Goal: Task Accomplishment & Management: Use online tool/utility

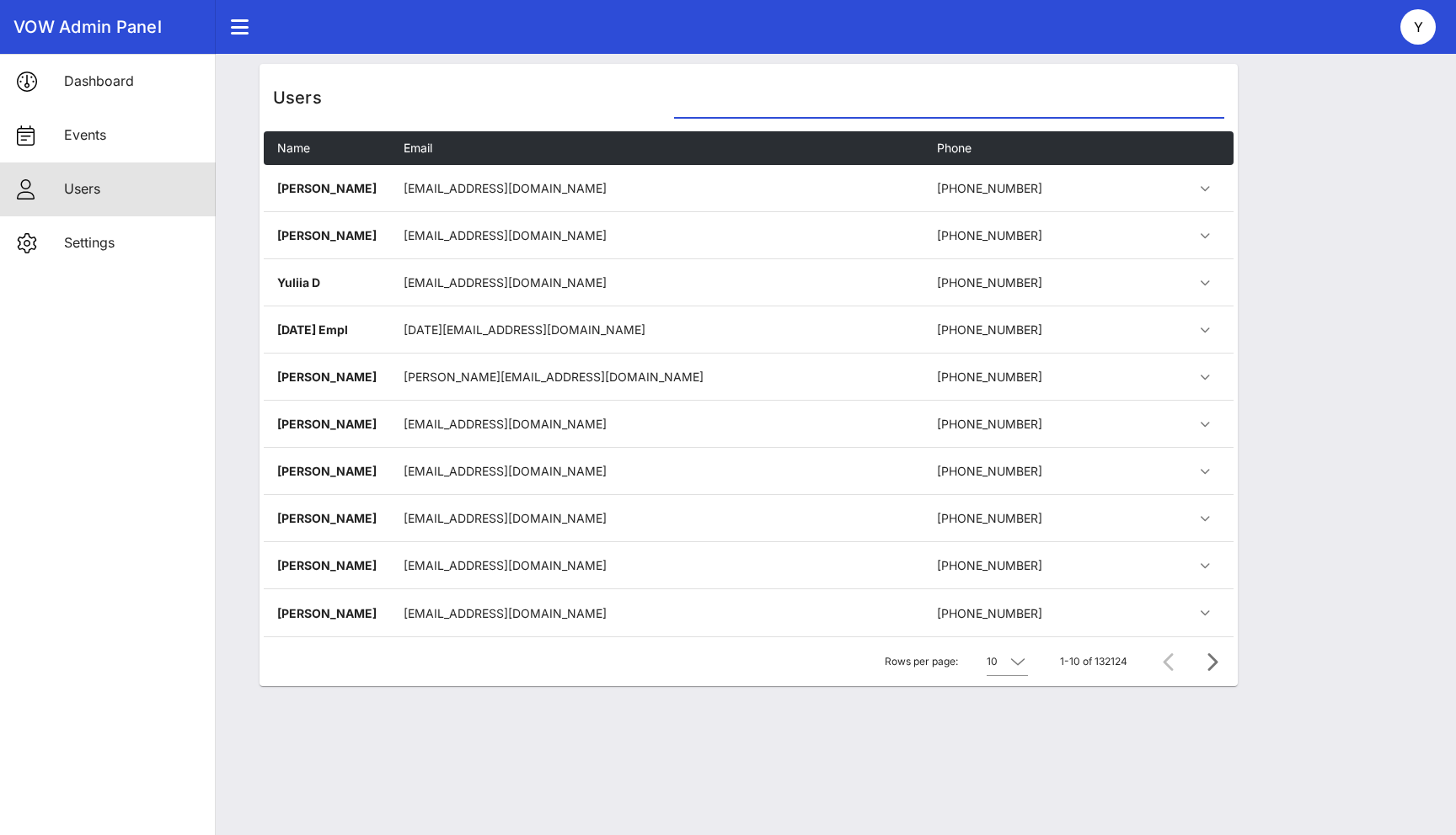
click at [734, 106] on input "text" at bounding box center [948, 104] width 549 height 27
paste input "[EMAIL_ADDRESS][DOMAIN_NAME]"
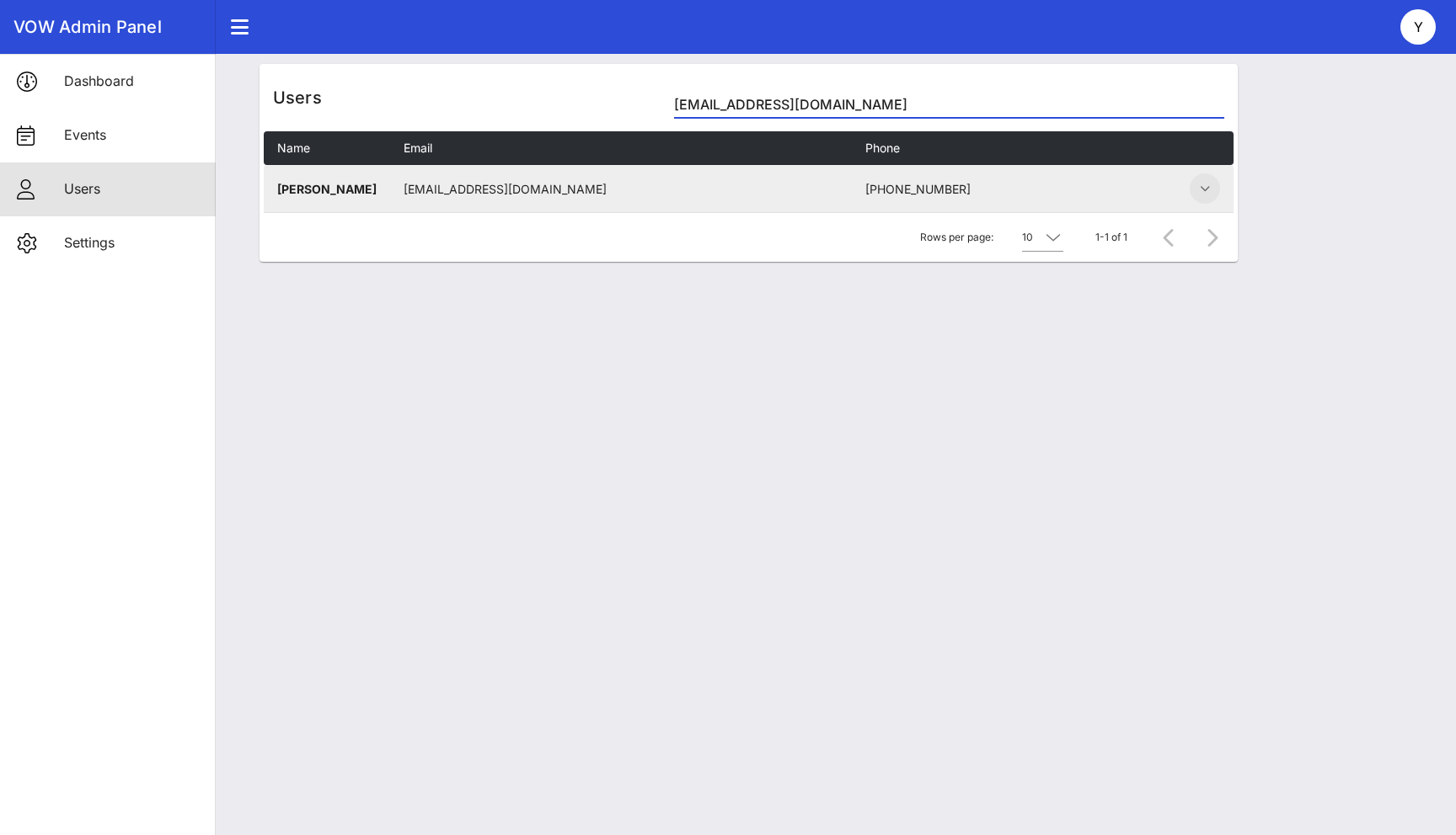
type input "paisley@cpgrenc.com"
click at [1211, 187] on icon "button" at bounding box center [1205, 189] width 20 height 20
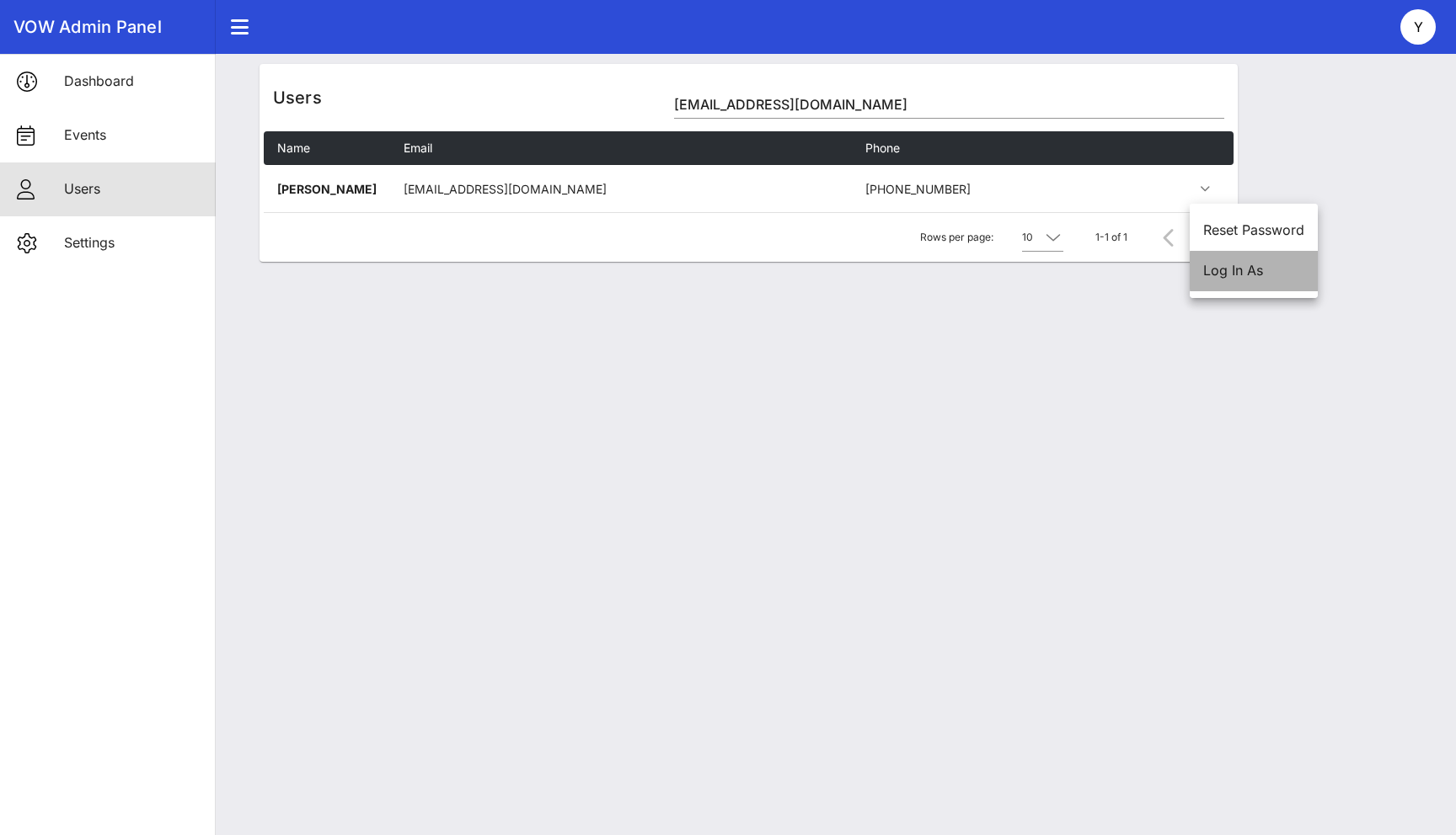
click at [1208, 267] on div "Log In As" at bounding box center [1253, 271] width 101 height 16
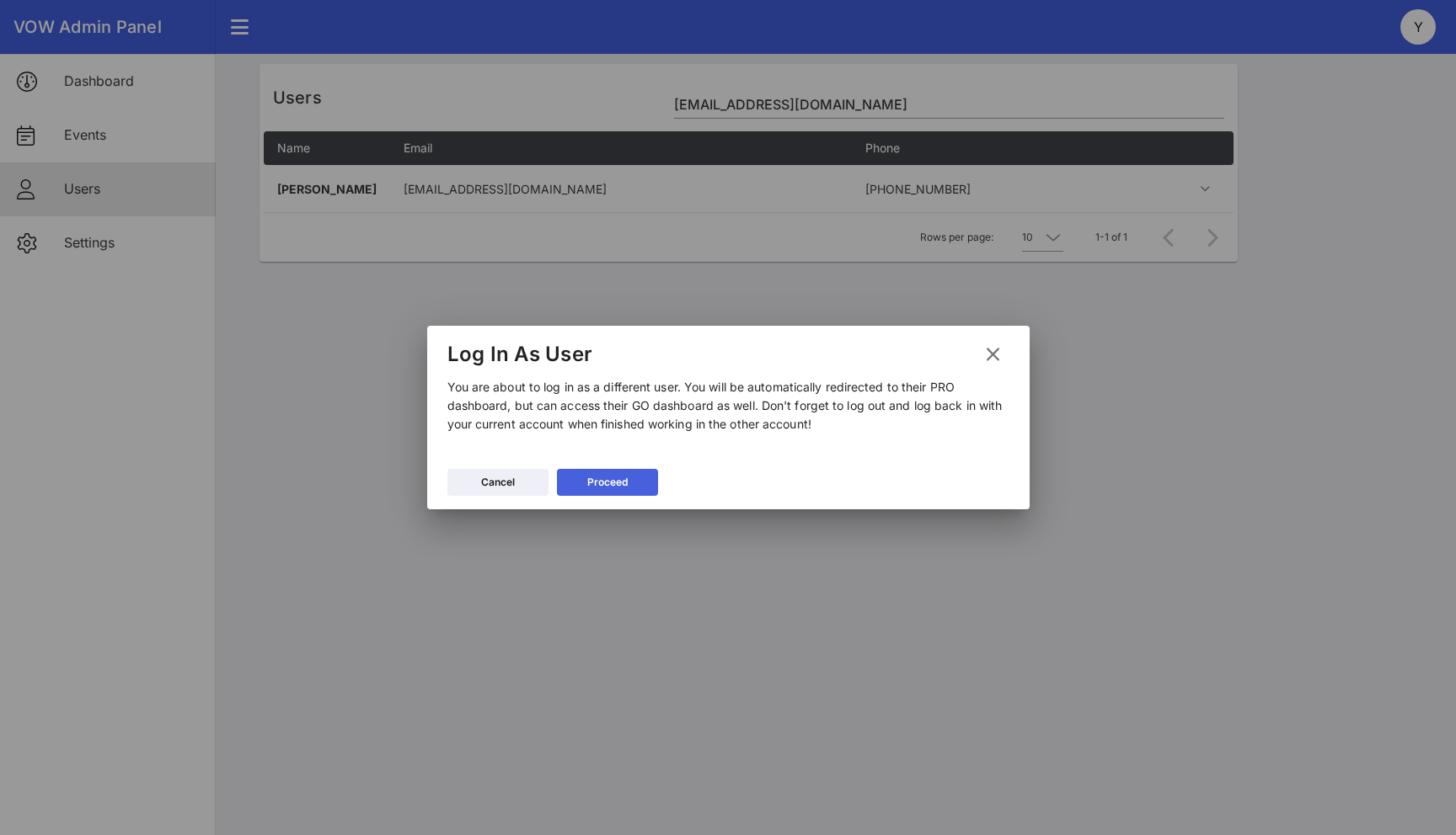
click at [607, 495] on button "Proceed" at bounding box center [607, 482] width 101 height 27
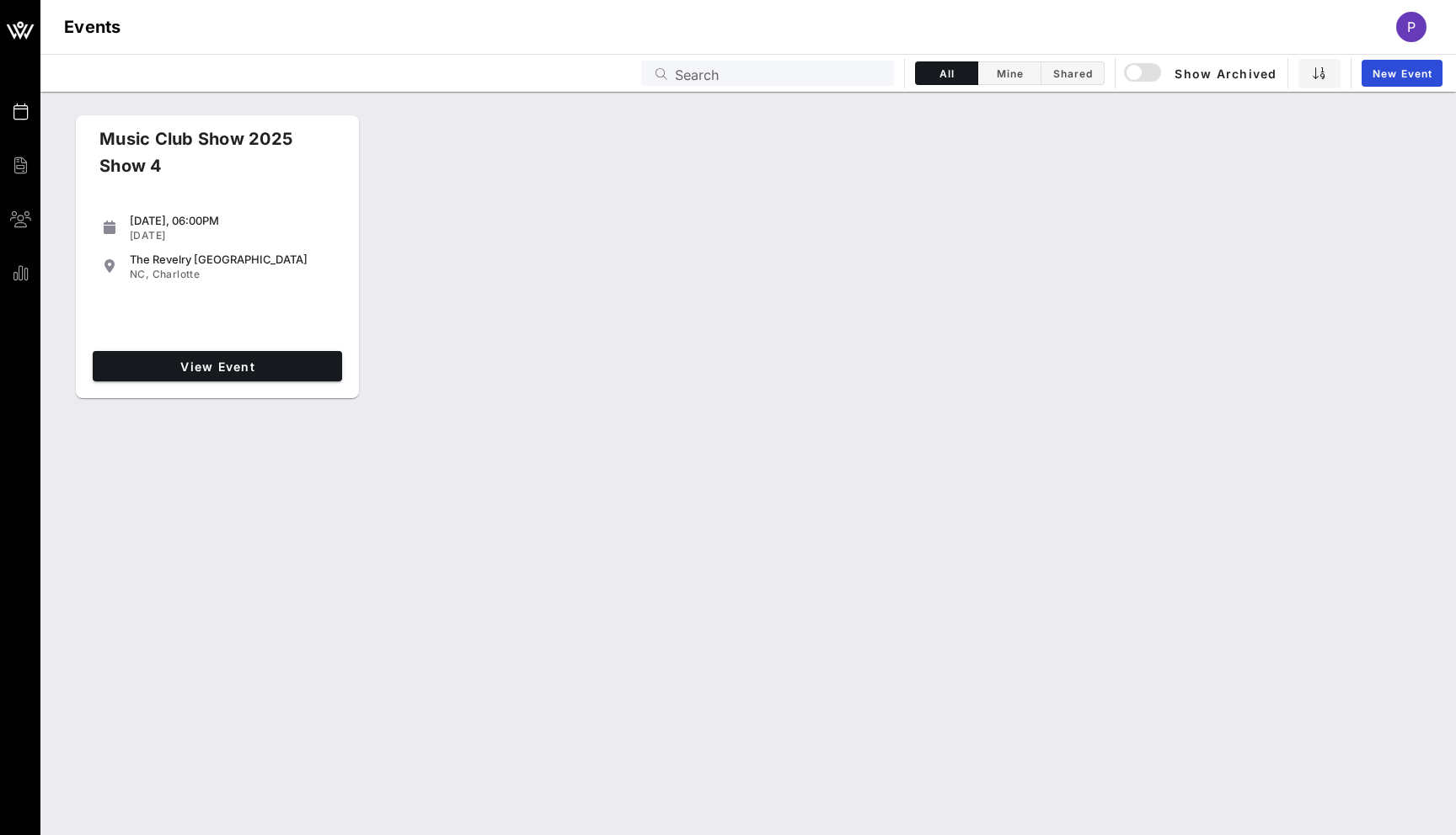
click at [1403, 1] on div "Events P" at bounding box center [748, 26] width 1415 height 53
click at [1403, 15] on div "P" at bounding box center [1411, 26] width 30 height 30
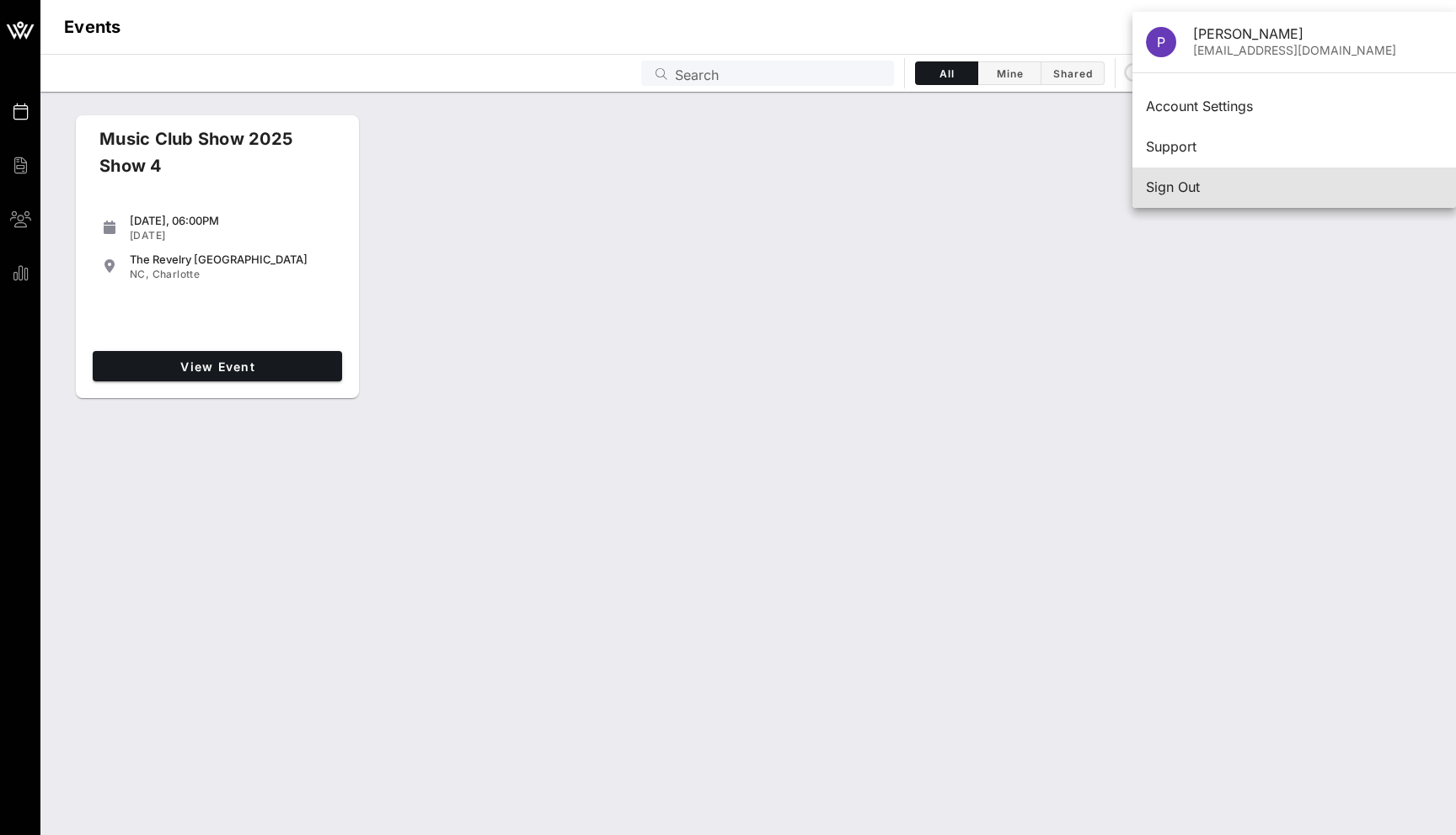
click at [1205, 182] on div "Sign Out" at bounding box center [1294, 188] width 297 height 16
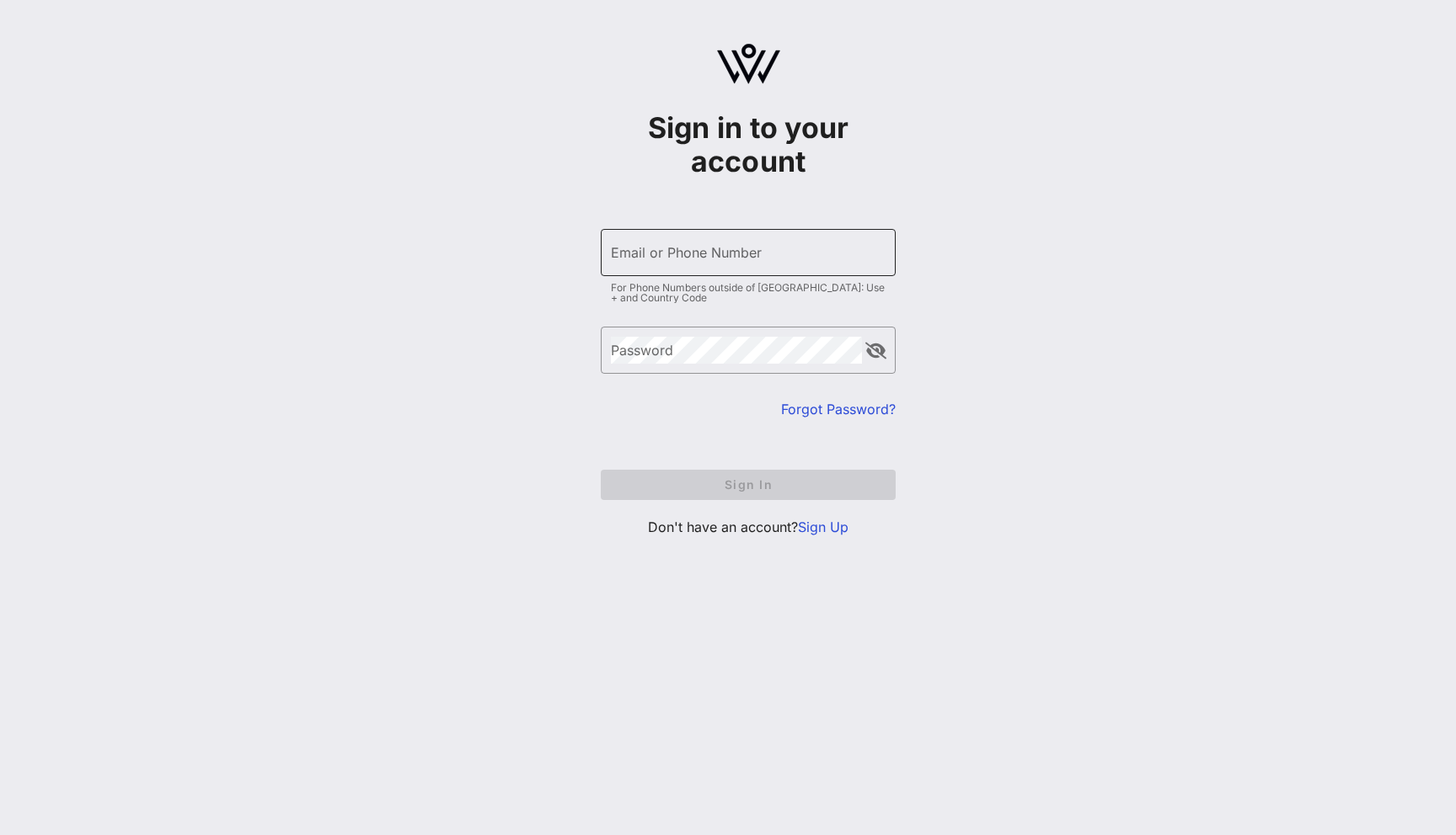
click at [730, 266] on div "Email or Phone Number" at bounding box center [748, 253] width 275 height 47
type input "[EMAIL_ADDRESS][DOMAIN_NAME]"
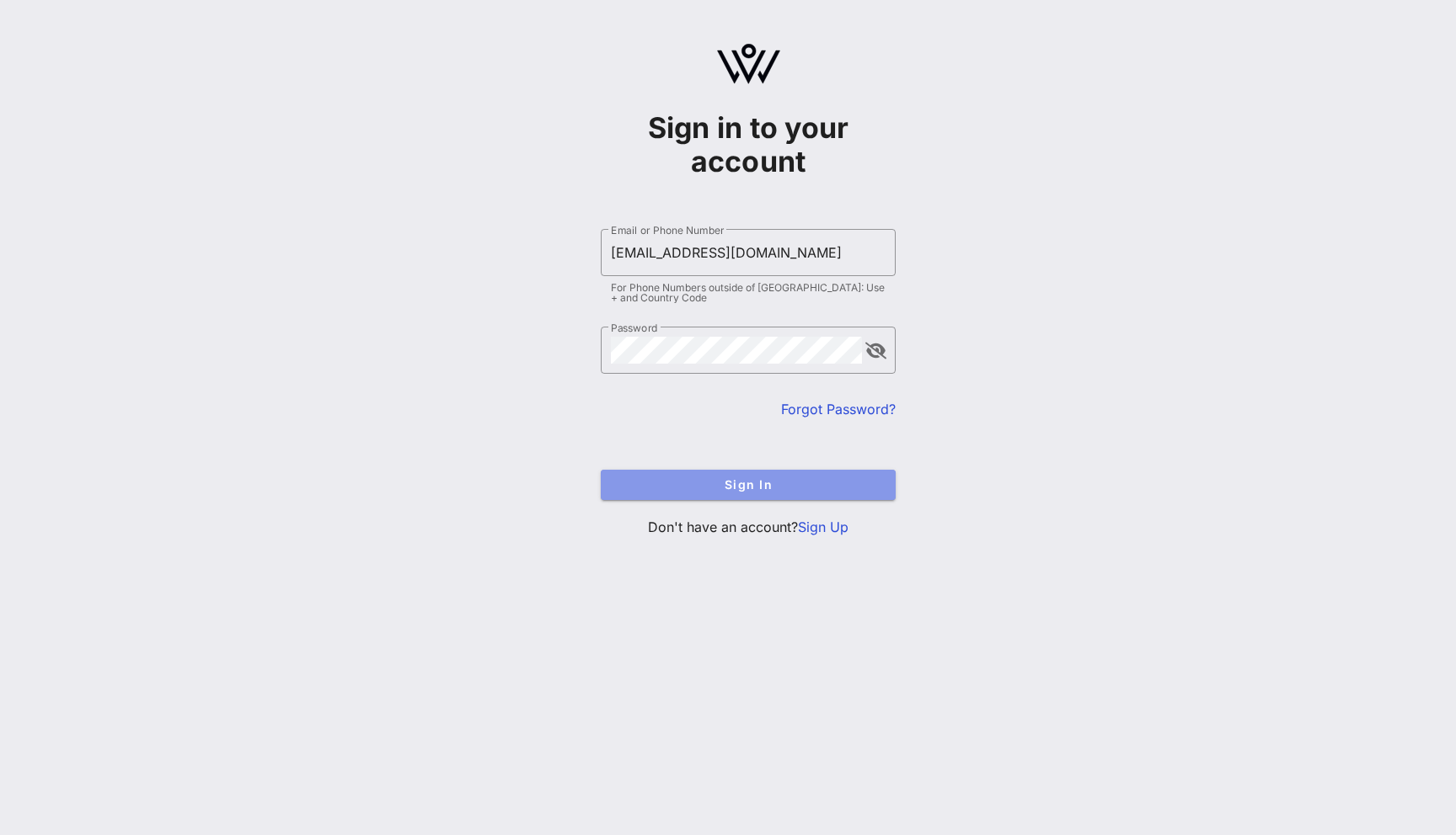
click at [786, 480] on span "Sign In" at bounding box center [748, 485] width 268 height 15
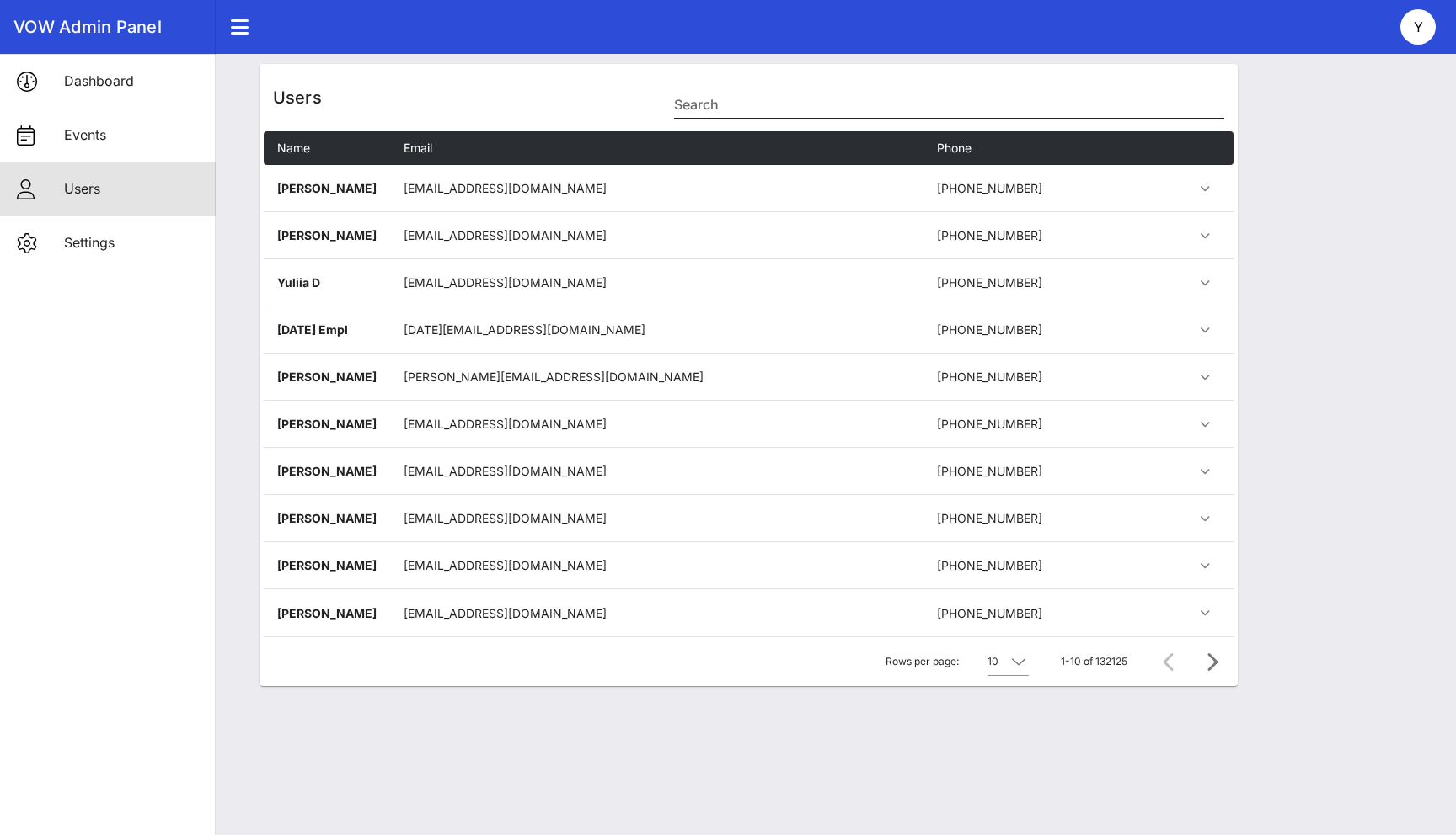
click at [761, 93] on input "Search" at bounding box center [948, 104] width 549 height 27
paste input "[EMAIL_ADDRESS][DOMAIN_NAME]"
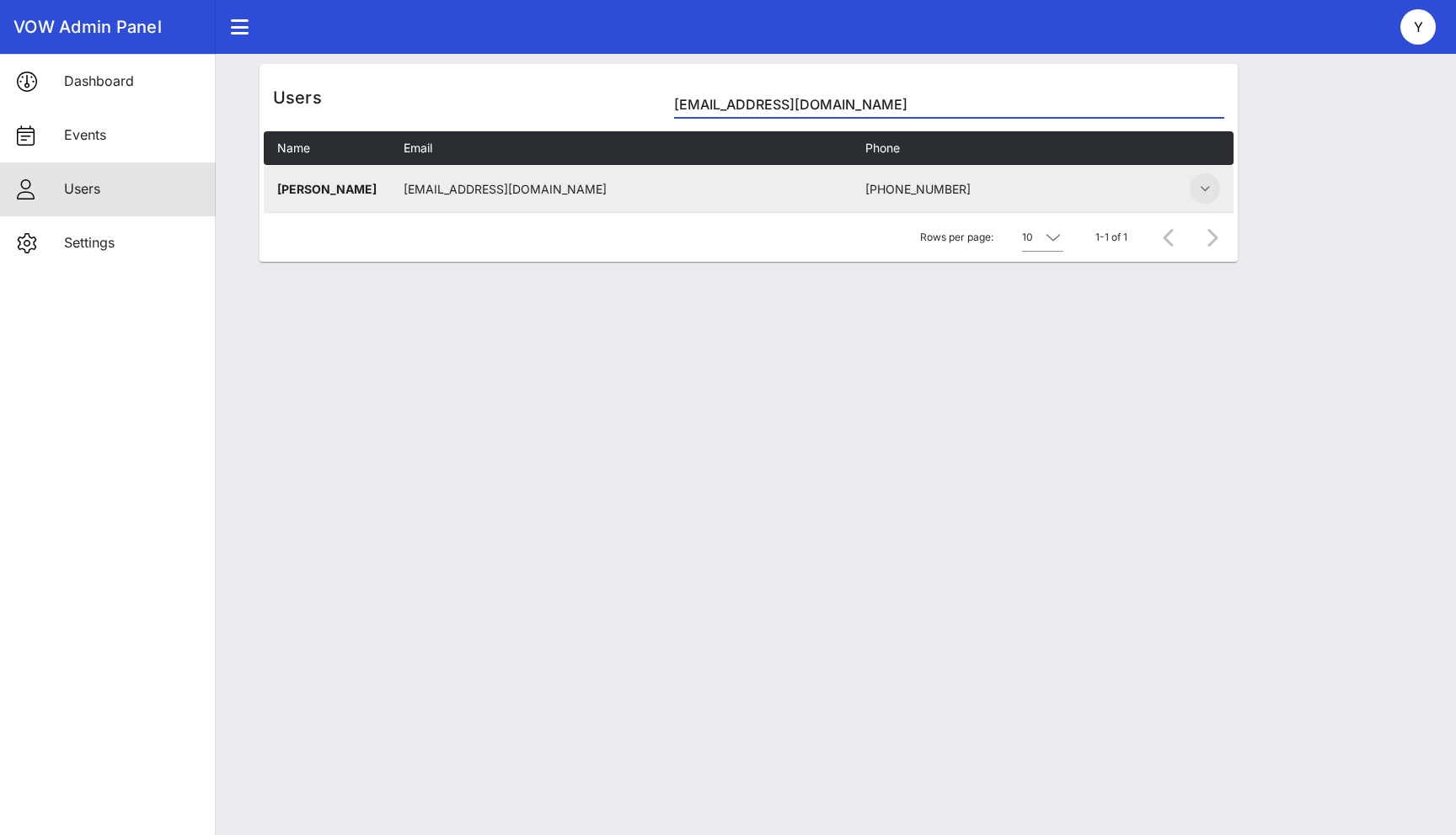
type input "[EMAIL_ADDRESS][DOMAIN_NAME]"
click at [1207, 192] on icon "button" at bounding box center [1205, 189] width 20 height 20
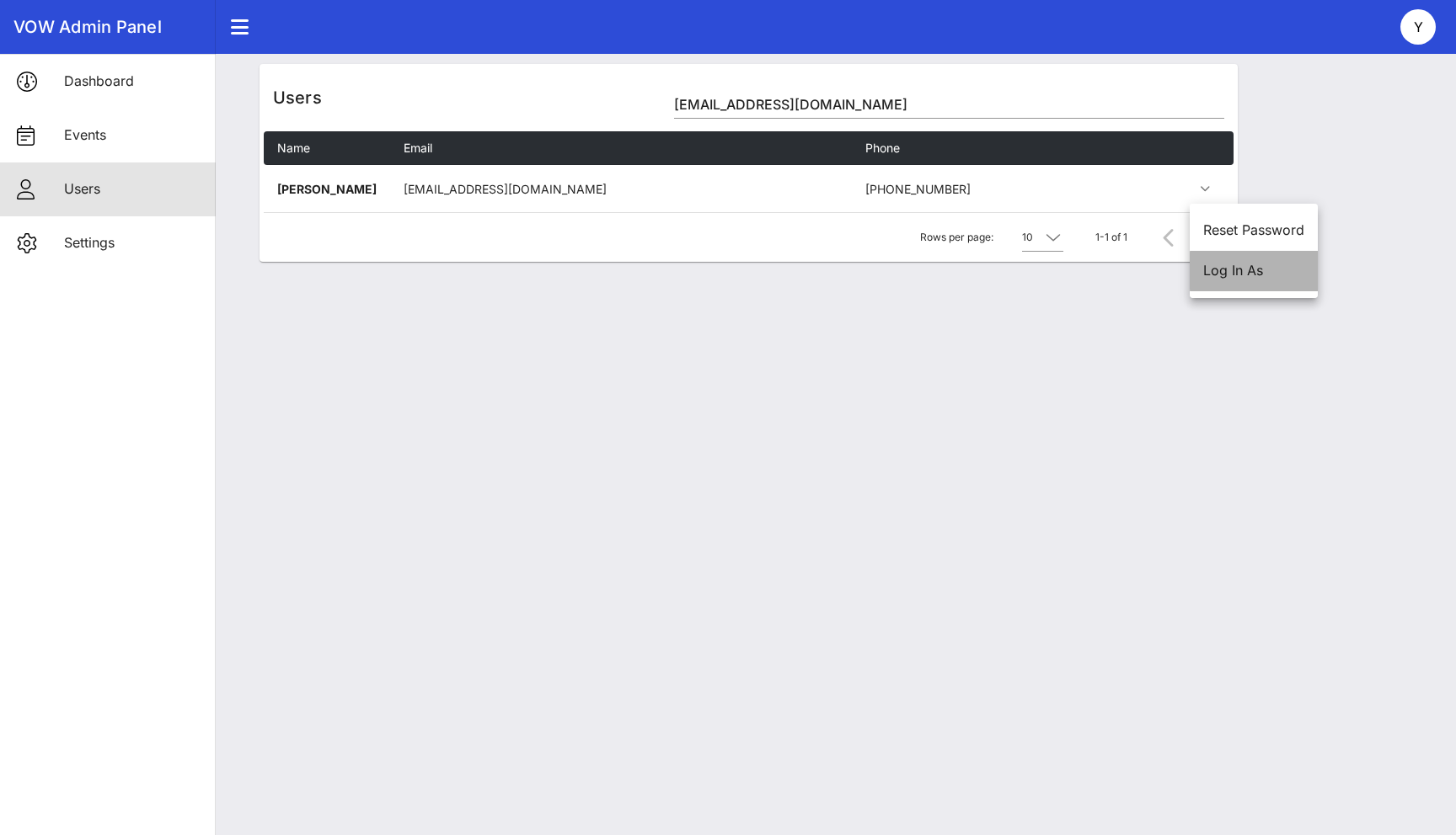
click at [1221, 264] on div "Log In As" at bounding box center [1253, 271] width 101 height 16
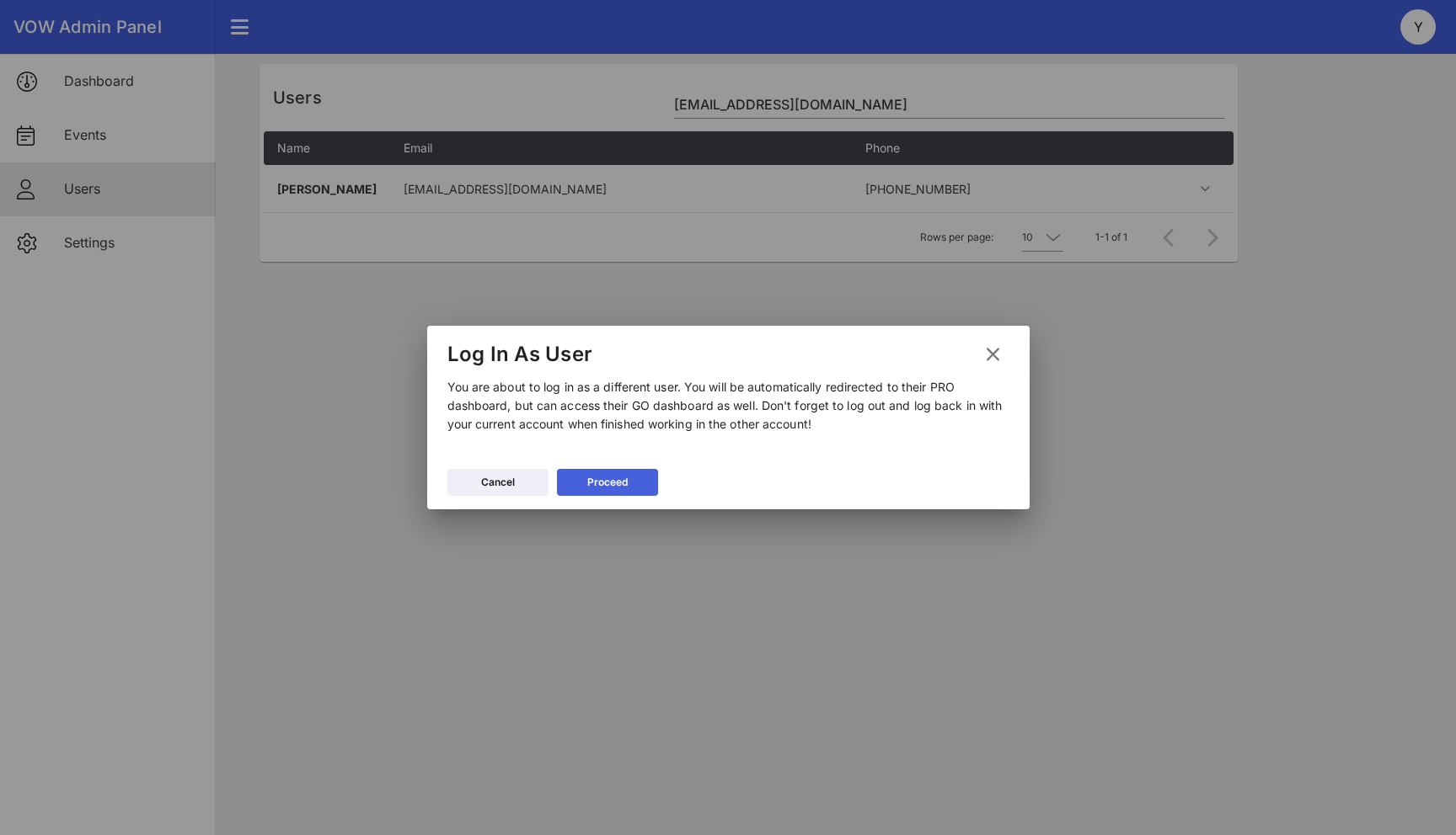
click at [615, 484] on div "Proceed" at bounding box center [607, 482] width 41 height 17
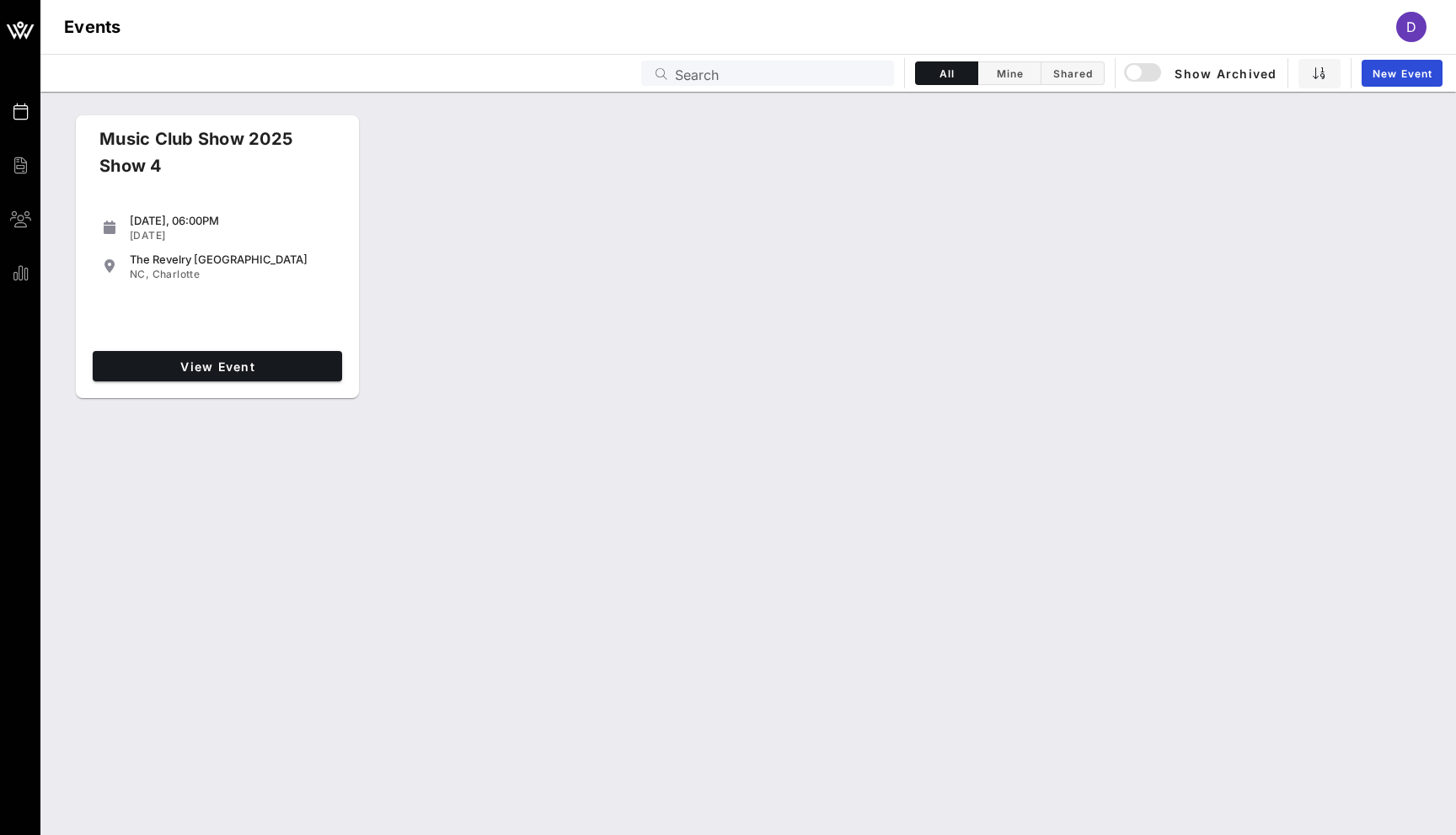
click at [1415, 23] on span "D" at bounding box center [1411, 26] width 10 height 17
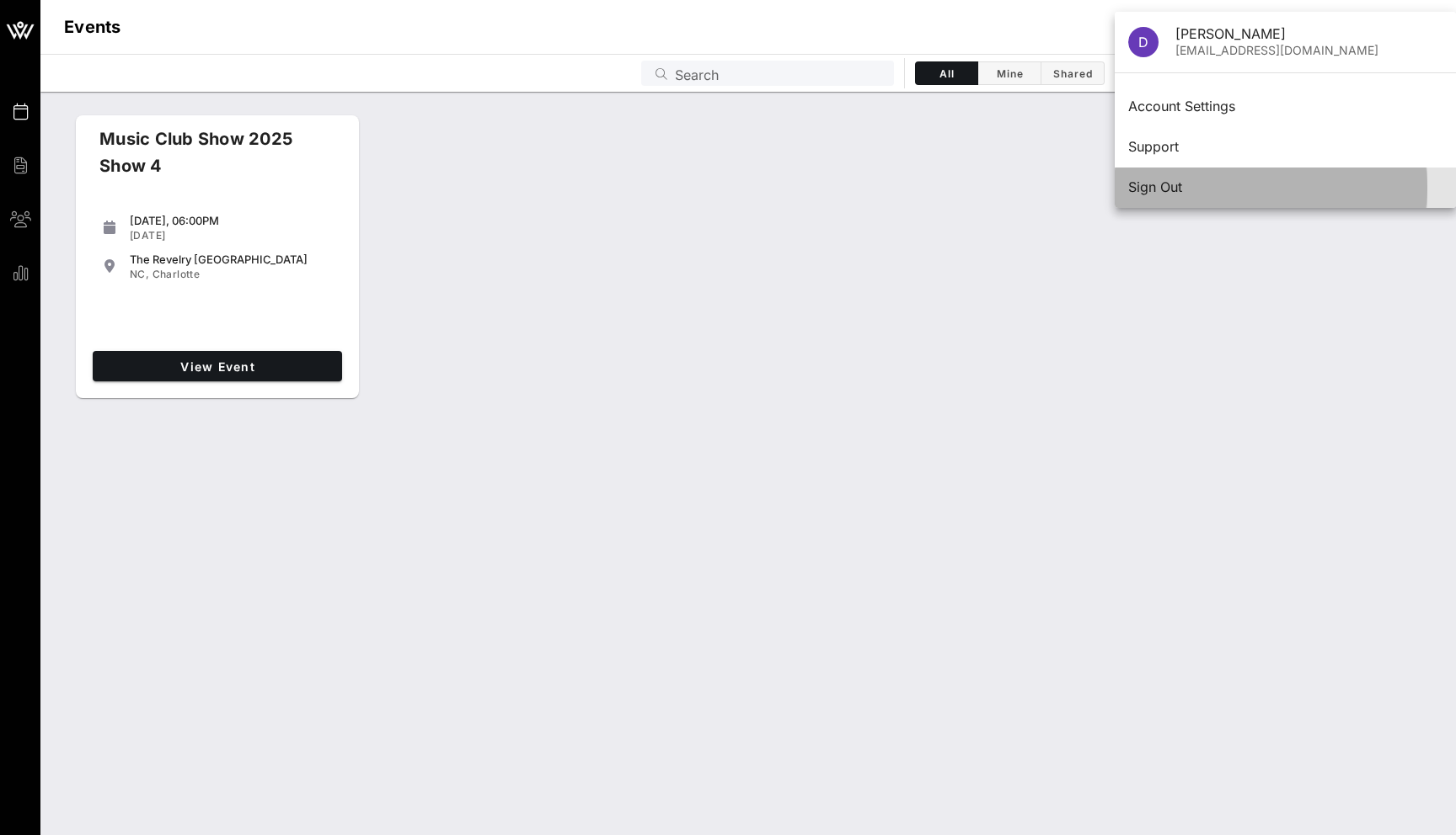
click at [1253, 194] on div "Sign Out" at bounding box center [1285, 188] width 314 height 16
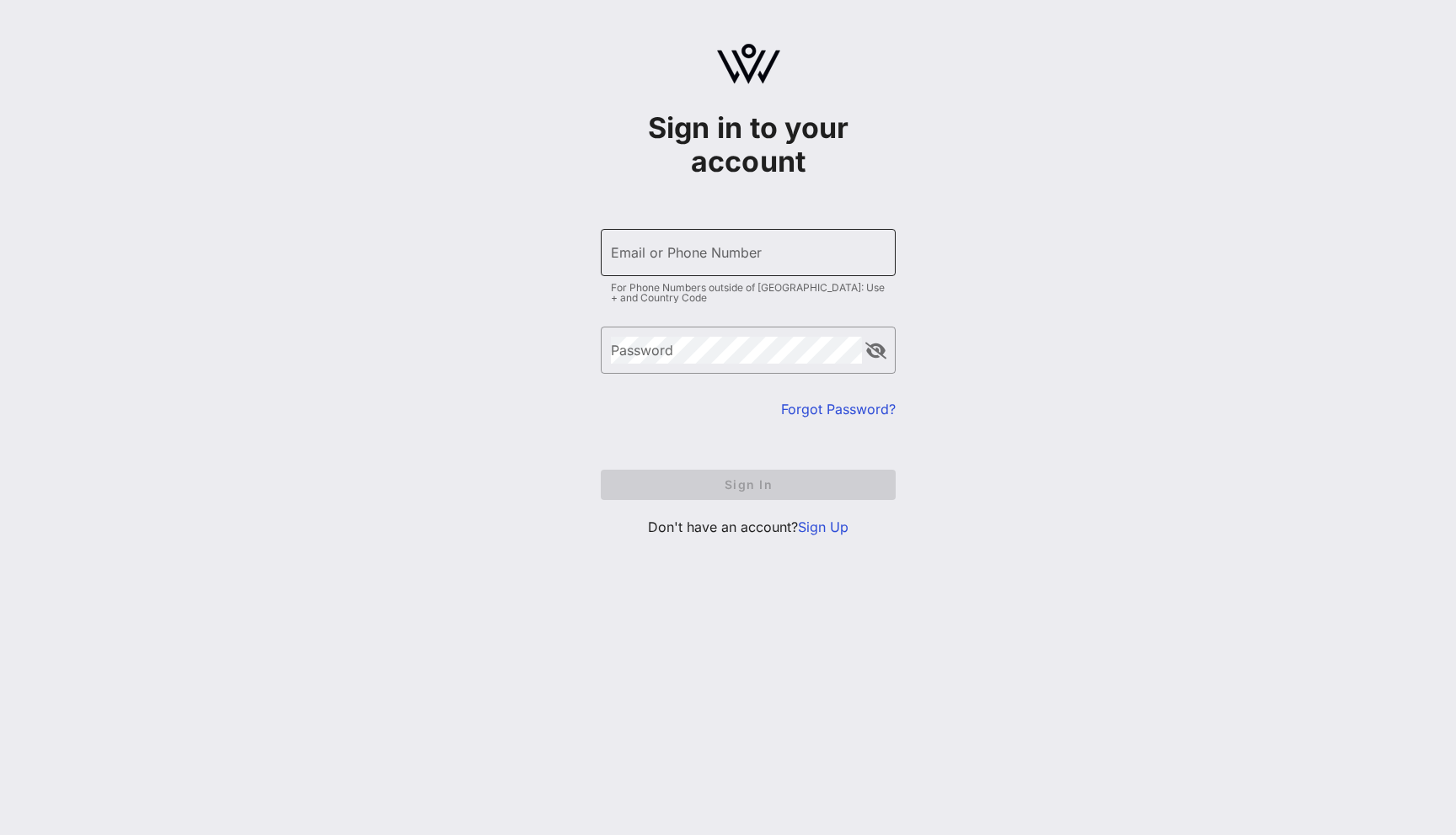
click at [699, 247] on div "Email or Phone Number" at bounding box center [748, 253] width 275 height 47
type input "Yuliia@vow.app"
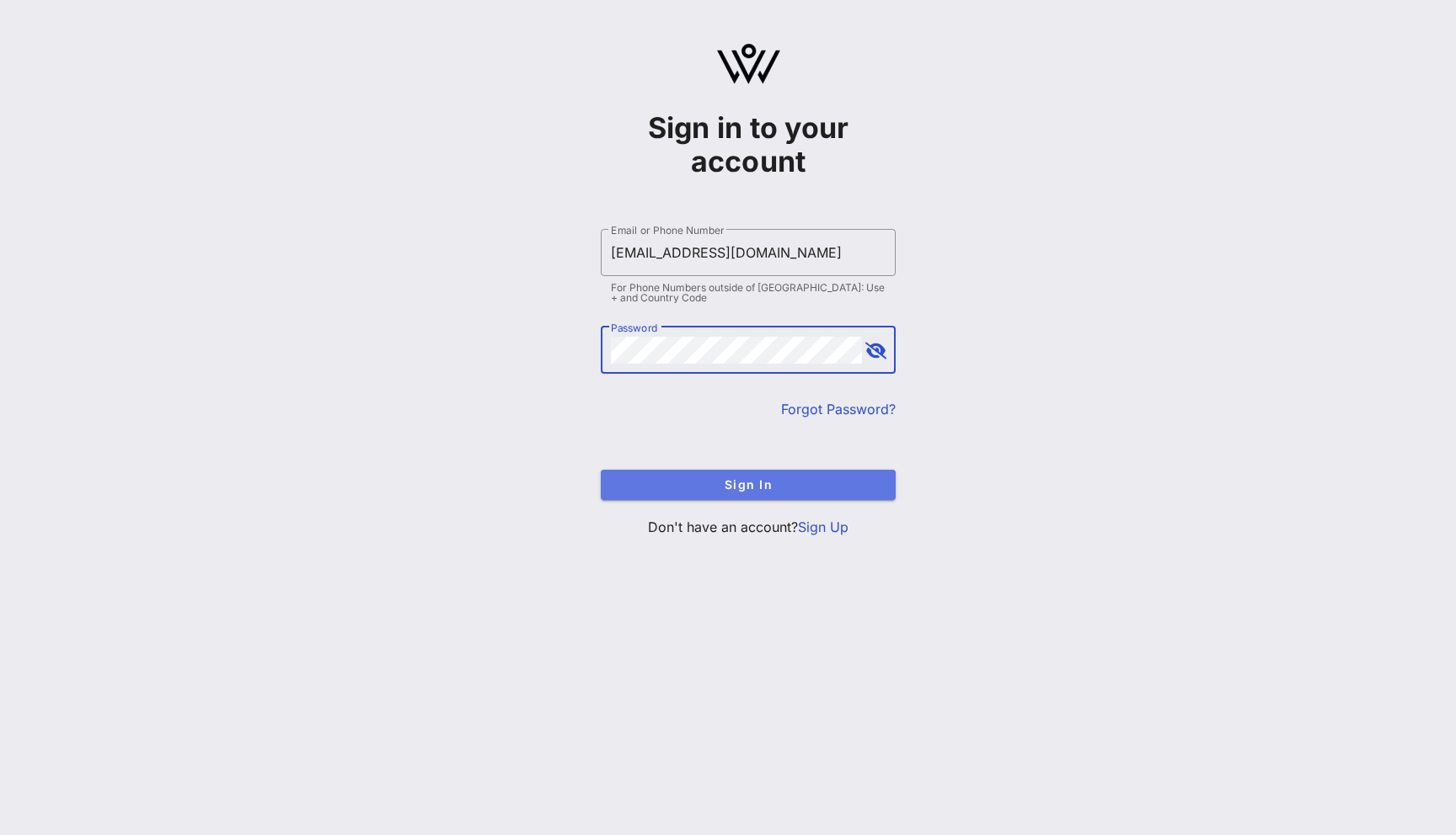
click at [787, 493] on button "Sign In" at bounding box center [748, 484] width 295 height 30
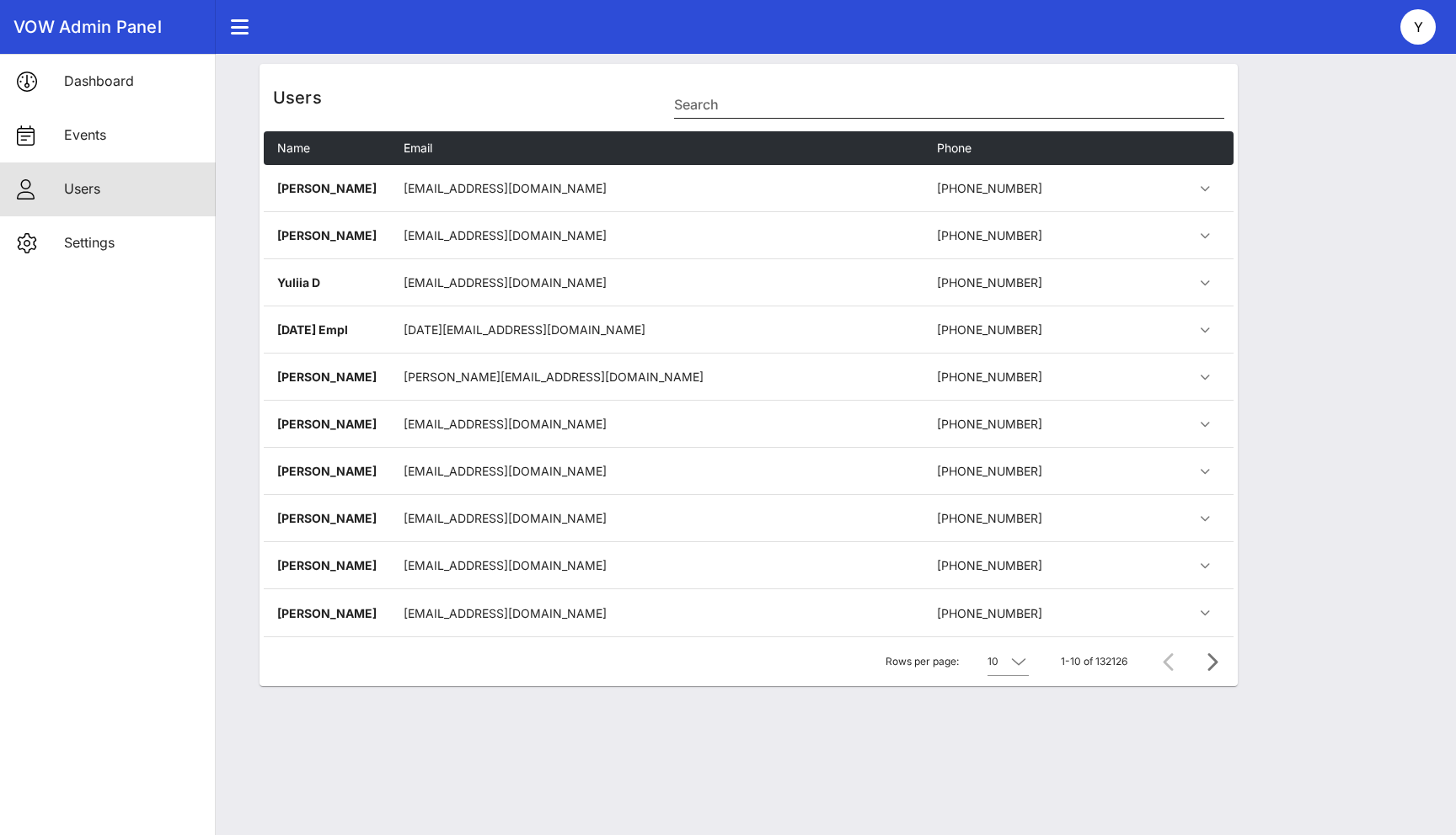
click at [718, 109] on input "Search" at bounding box center [948, 104] width 549 height 27
paste input "[EMAIL_ADDRESS][DOMAIN_NAME]"
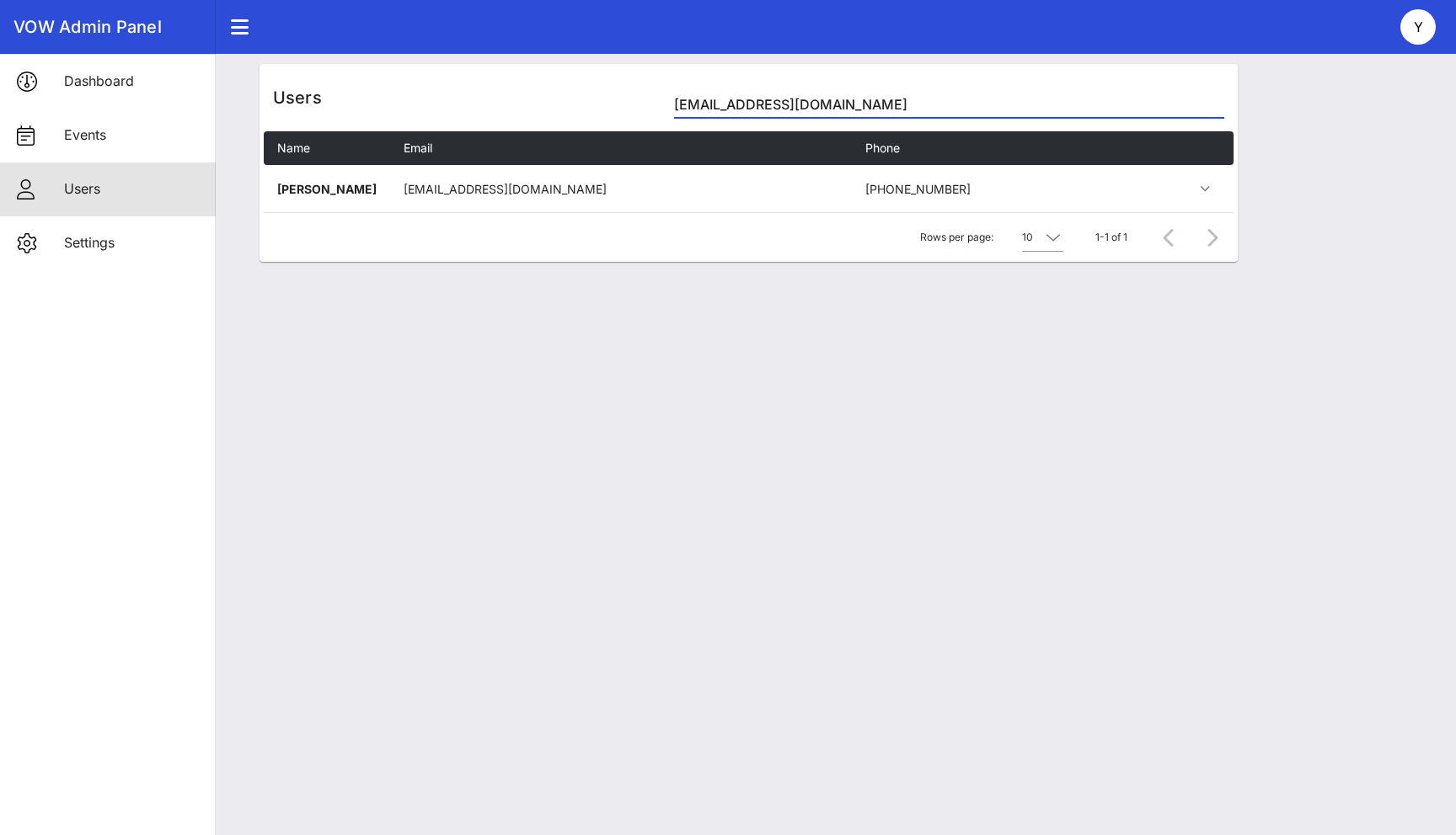
type input "[EMAIL_ADDRESS][DOMAIN_NAME]"
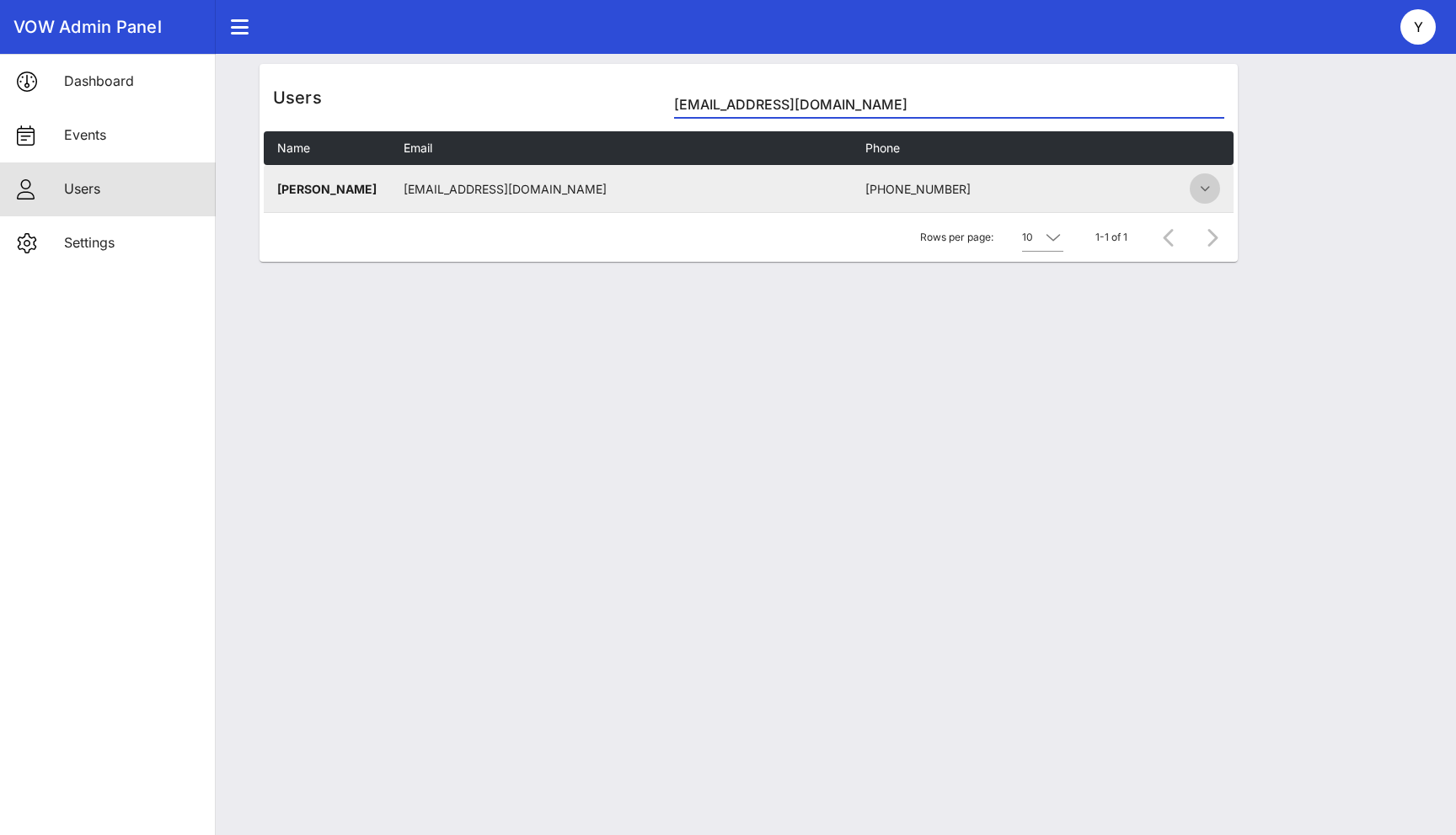
click at [1205, 190] on icon "button" at bounding box center [1205, 189] width 20 height 20
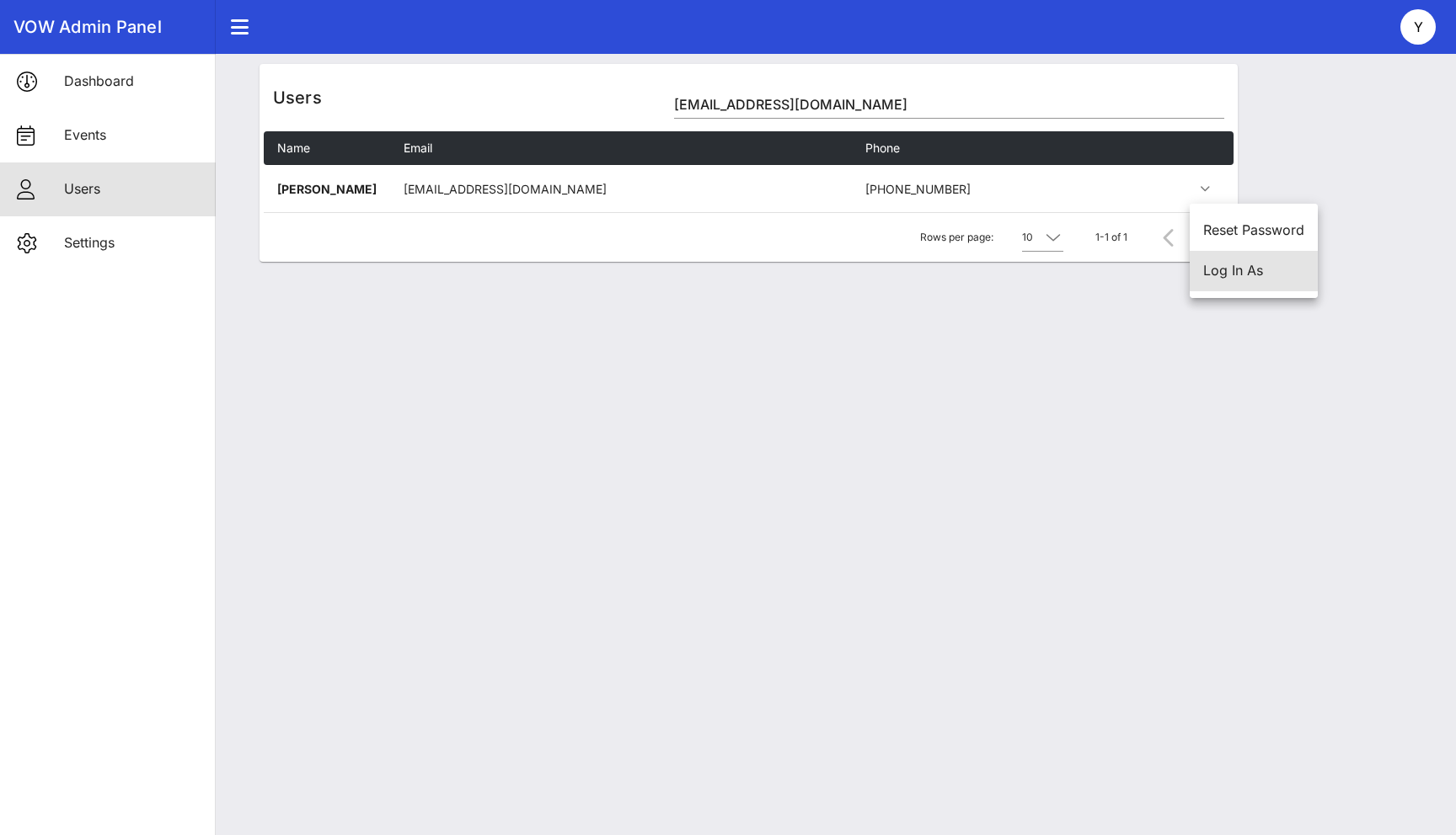
click at [1234, 261] on div "Log In As" at bounding box center [1253, 271] width 128 height 41
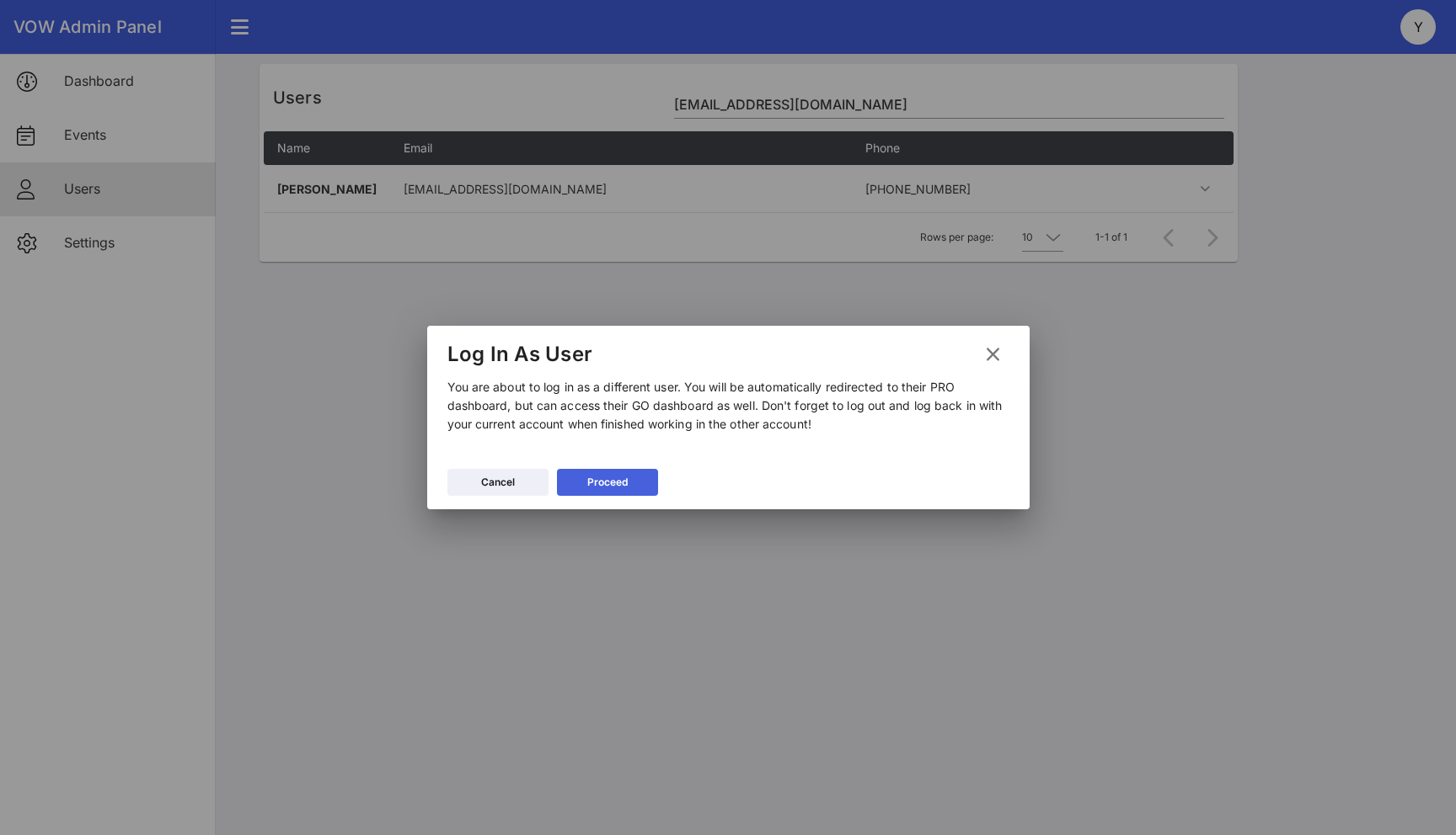
click at [616, 474] on div "Proceed" at bounding box center [607, 482] width 41 height 17
